Goal: Check status: Check status

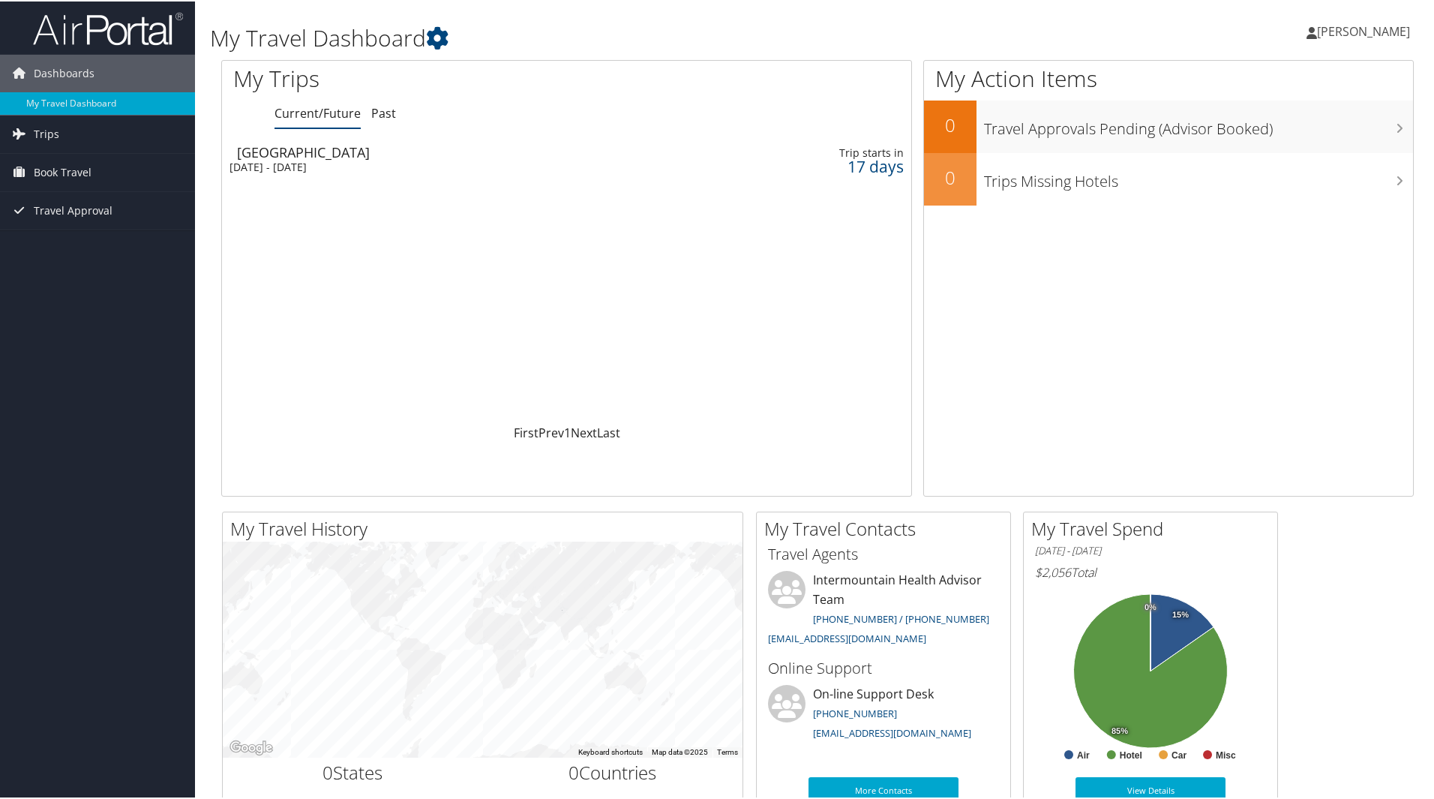
click at [282, 163] on div "[DATE] - [DATE]" at bounding box center [445, 166] width 431 height 14
click at [73, 169] on span "Book Travel" at bounding box center [63, 171] width 58 height 38
click at [84, 253] on link "Book/Manage Online Trips" at bounding box center [97, 246] width 195 height 23
